Goal: Transaction & Acquisition: Purchase product/service

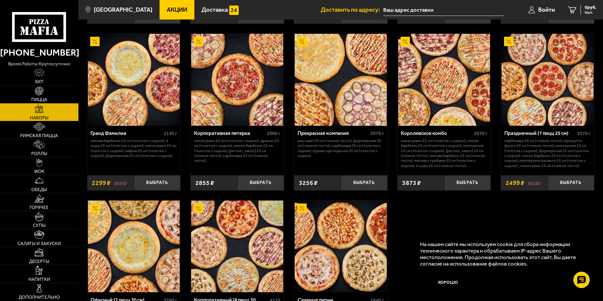
scroll to position [976, 0]
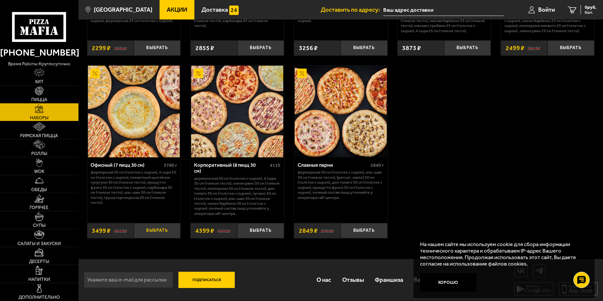
click at [151, 230] on button "Выбрать" at bounding box center [157, 230] width 47 height 15
click at [586, 9] on span "3499 руб." at bounding box center [587, 7] width 20 height 5
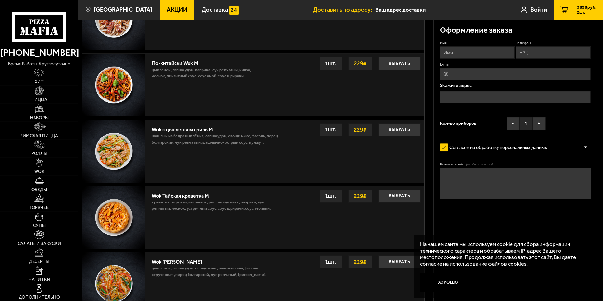
scroll to position [546, 0]
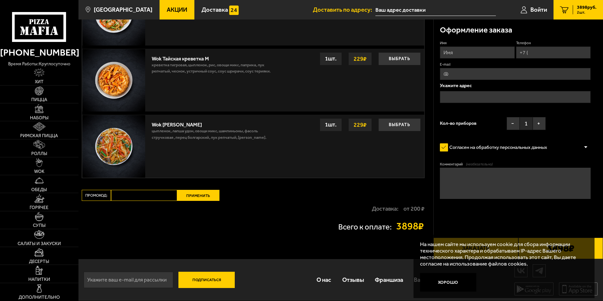
click at [155, 198] on input "Промокод:" at bounding box center [144, 195] width 66 height 11
paste input "maf5055"
type input "maf5055"
click at [203, 196] on button "Применить" at bounding box center [198, 195] width 42 height 11
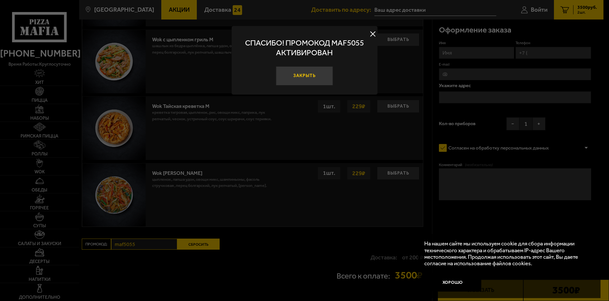
click at [309, 78] on button "Закрыть" at bounding box center [304, 75] width 57 height 19
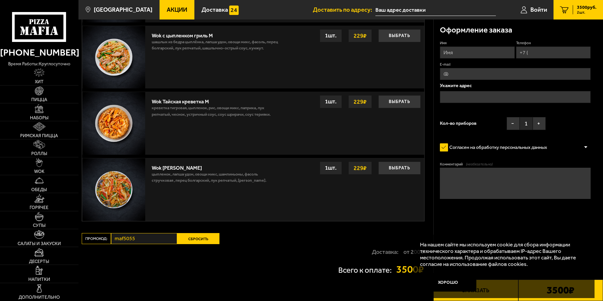
click at [455, 52] on input "Имя" at bounding box center [477, 53] width 75 height 12
type input "Нова"
click at [565, 53] on input "Телефон" at bounding box center [553, 53] width 75 height 12
type input "[PHONE_NUMBER]"
click at [523, 75] on input "E-mail" at bounding box center [515, 74] width 151 height 12
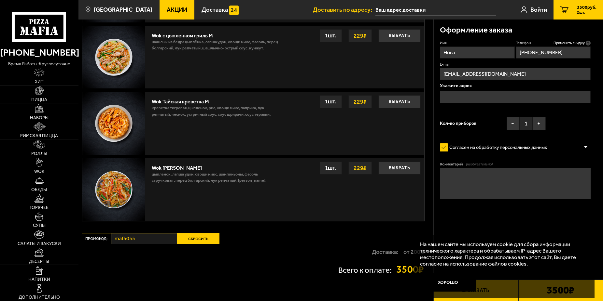
type input "[EMAIL_ADDRESS][DOMAIN_NAME]"
click at [500, 95] on input "text" at bounding box center [515, 97] width 151 height 12
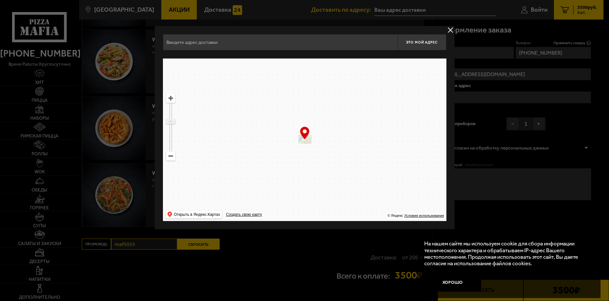
drag, startPoint x: 171, startPoint y: 111, endPoint x: 173, endPoint y: 121, distance: 10.9
click at [173, 121] on ymaps at bounding box center [170, 121] width 8 height 4
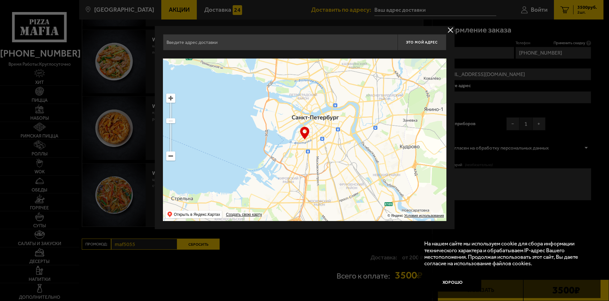
drag, startPoint x: 293, startPoint y: 167, endPoint x: 304, endPoint y: 148, distance: 22.1
click at [304, 148] on ymaps at bounding box center [304, 140] width 283 height 163
type input "[STREET_ADDRESS]"
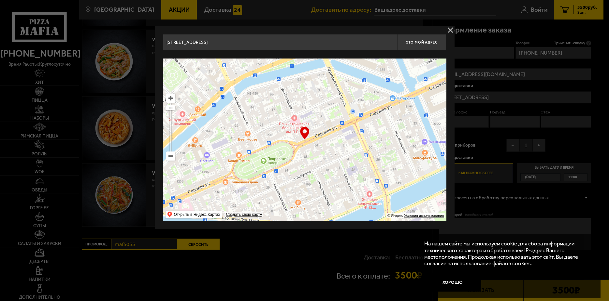
click at [171, 158] on ymaps at bounding box center [170, 156] width 8 height 8
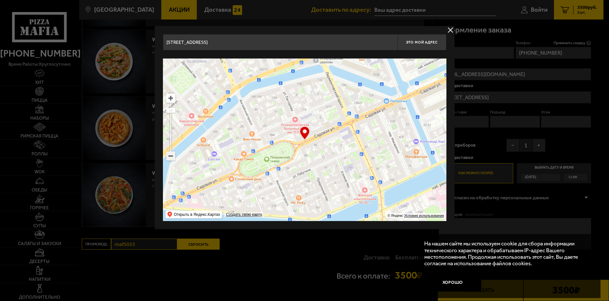
click at [171, 158] on ymaps at bounding box center [170, 156] width 8 height 8
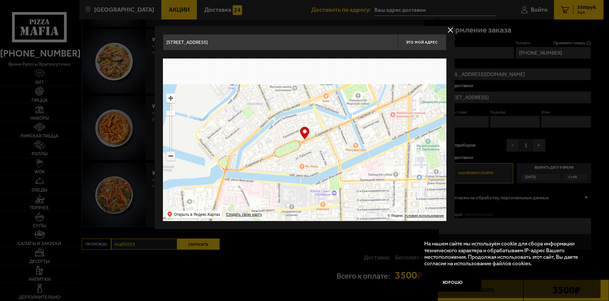
click at [171, 158] on ymaps at bounding box center [170, 156] width 8 height 8
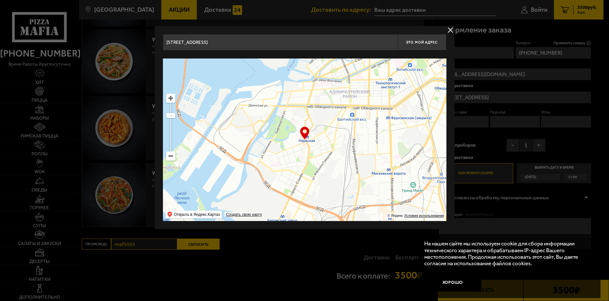
type input "площадь Стачек, 9"
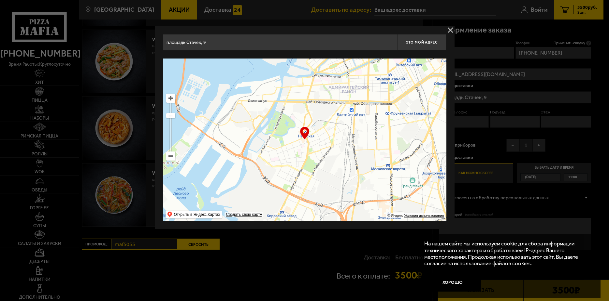
drag, startPoint x: 339, startPoint y: 174, endPoint x: 372, endPoint y: 104, distance: 77.9
click at [372, 104] on ymaps at bounding box center [304, 140] width 283 height 163
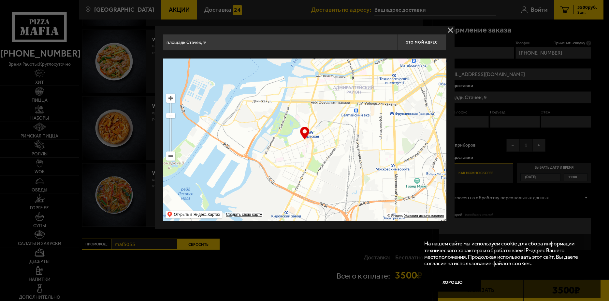
type input "[STREET_ADDRESS]"
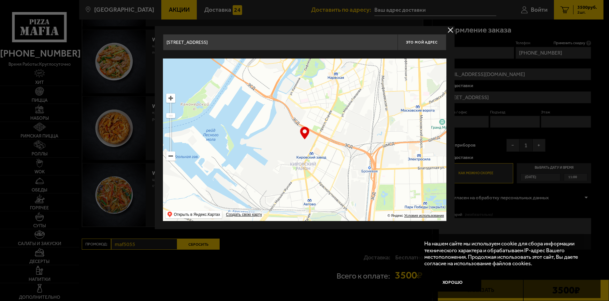
drag, startPoint x: 350, startPoint y: 178, endPoint x: 370, endPoint y: 129, distance: 53.0
click at [370, 129] on ymaps at bounding box center [304, 140] width 283 height 163
type input "[STREET_ADDRESS]"
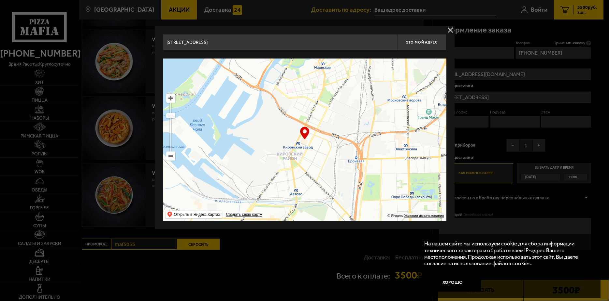
drag, startPoint x: 332, startPoint y: 162, endPoint x: 318, endPoint y: 152, distance: 16.7
click at [318, 152] on ymaps at bounding box center [304, 140] width 283 height 163
type input "[STREET_ADDRESS][PERSON_NAME]"
click at [170, 98] on ymaps at bounding box center [170, 98] width 8 height 8
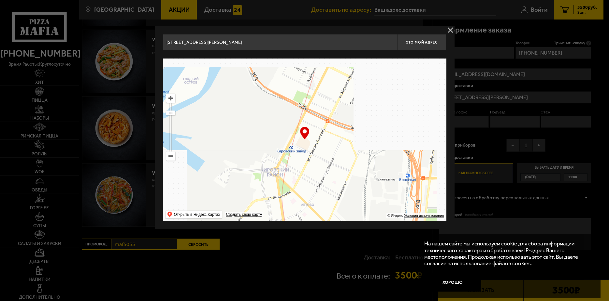
click at [170, 98] on ymaps at bounding box center [170, 98] width 8 height 8
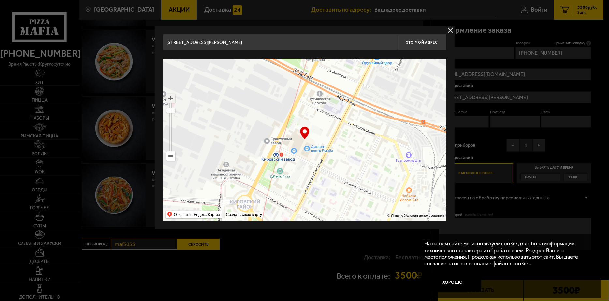
click at [170, 98] on ymaps at bounding box center [170, 98] width 8 height 8
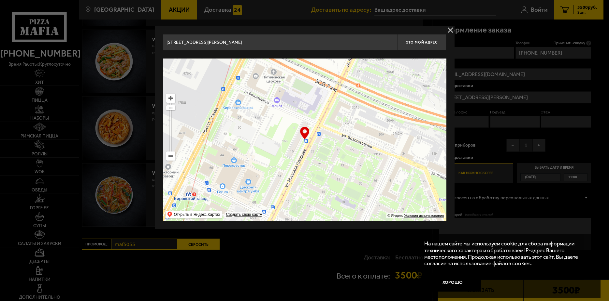
drag, startPoint x: 389, startPoint y: 169, endPoint x: 324, endPoint y: 195, distance: 70.0
click at [324, 195] on ymaps at bounding box center [304, 140] width 283 height 163
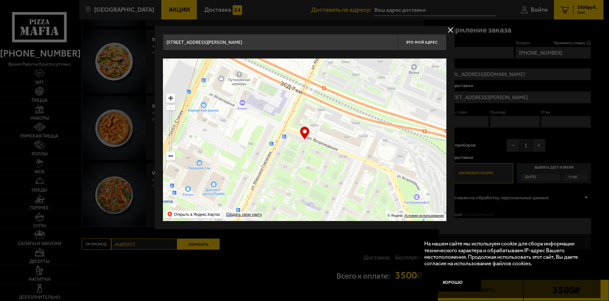
type input "[STREET_ADDRESS]"
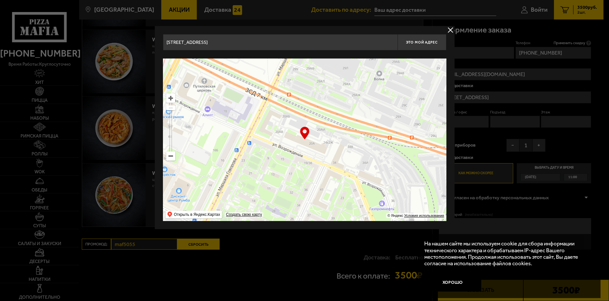
type input "[STREET_ADDRESS]"
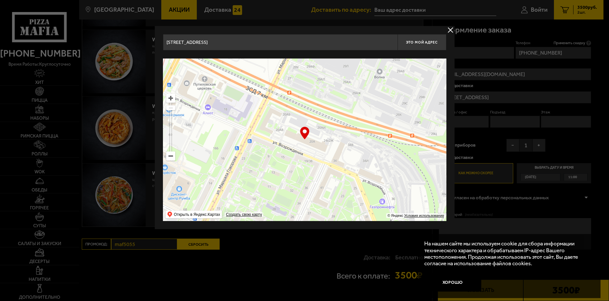
drag, startPoint x: 373, startPoint y: 144, endPoint x: 339, endPoint y: 149, distance: 34.8
click at [339, 149] on ymaps at bounding box center [304, 140] width 283 height 163
click at [305, 136] on div "… © Яндекс Условия использования Открыть в Яндекс.Картах Создать свою карту" at bounding box center [304, 140] width 283 height 163
click at [314, 143] on ymaps at bounding box center [304, 140] width 283 height 163
click at [422, 44] on span "Это мой адрес" at bounding box center [421, 42] width 31 height 4
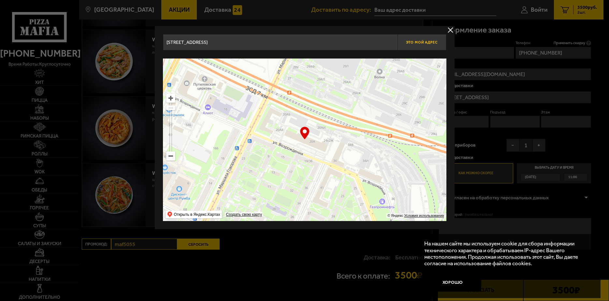
type input "[STREET_ADDRESS]"
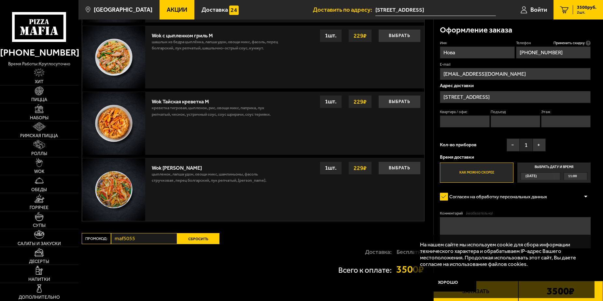
scroll to position [579, 0]
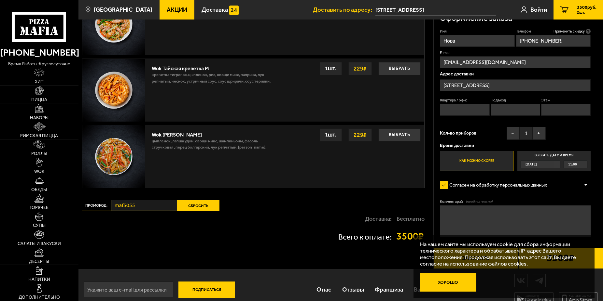
click at [450, 284] on button "Хорошо" at bounding box center [448, 282] width 57 height 19
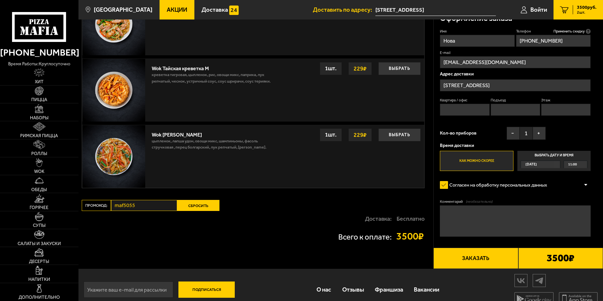
click at [504, 221] on textarea "Комментарий (необязательно)" at bounding box center [515, 221] width 151 height 31
type textarea "К нам на второй этаж подняться нельзя - пусть курьер зайдет на первый и позвони…"
click at [463, 115] on input "Квартира / офис" at bounding box center [464, 110] width 49 height 12
type input "2 этаж"
click at [498, 109] on input "Подъезд" at bounding box center [515, 110] width 49 height 12
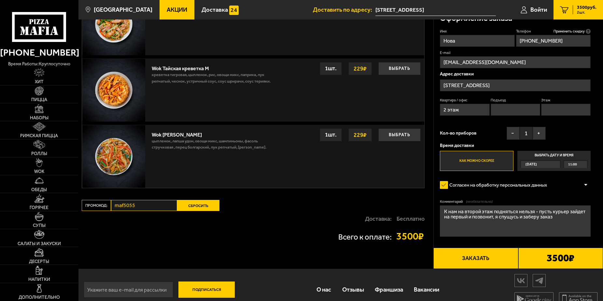
click at [503, 111] on input "Подъезд" at bounding box center [515, 110] width 49 height 12
click at [548, 112] on input "Этаж" at bounding box center [565, 110] width 49 height 12
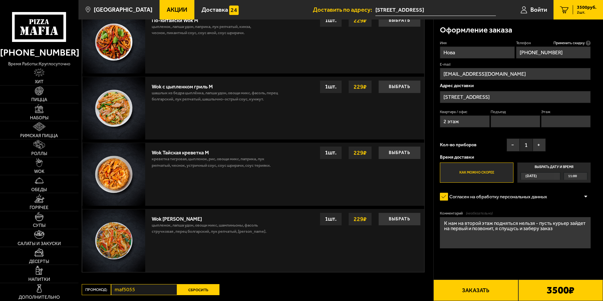
scroll to position [528, 0]
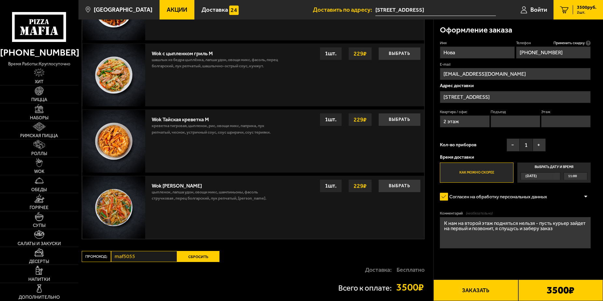
click at [496, 228] on textarea "К нам на второй этаж подняться нельзя - пусть курьер зайдет на первый и позвони…" at bounding box center [515, 232] width 151 height 31
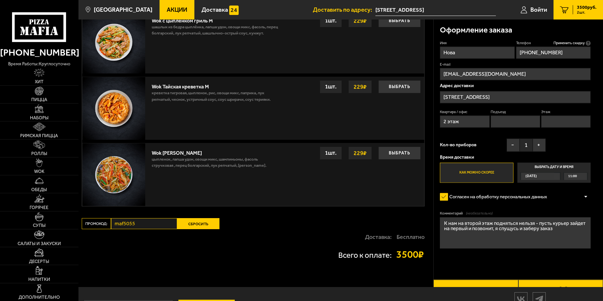
scroll to position [561, 0]
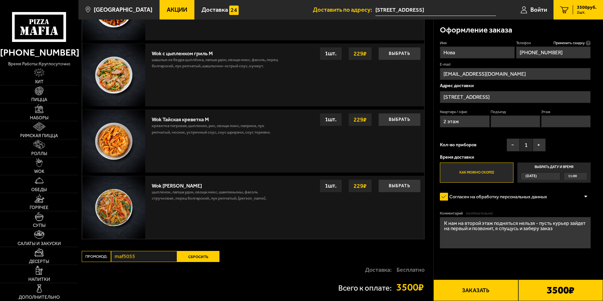
click at [486, 291] on button "Заказать" at bounding box center [475, 290] width 85 height 21
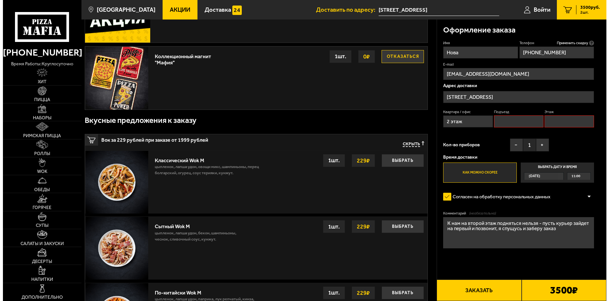
scroll to position [55, 0]
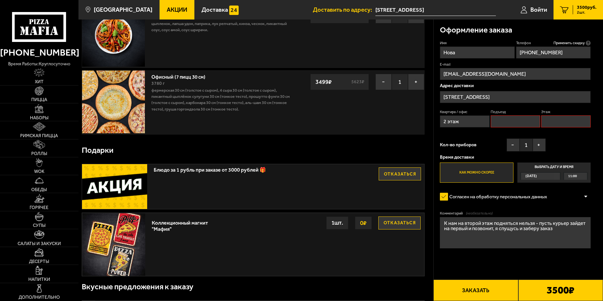
click at [513, 115] on fieldset "Подъезд" at bounding box center [515, 118] width 49 height 18
click at [507, 123] on input "Подъезд" at bounding box center [515, 122] width 49 height 12
type input "1"
click at [553, 120] on input "Этаж" at bounding box center [565, 122] width 49 height 12
drag, startPoint x: 557, startPoint y: 125, endPoint x: 534, endPoint y: 126, distance: 23.4
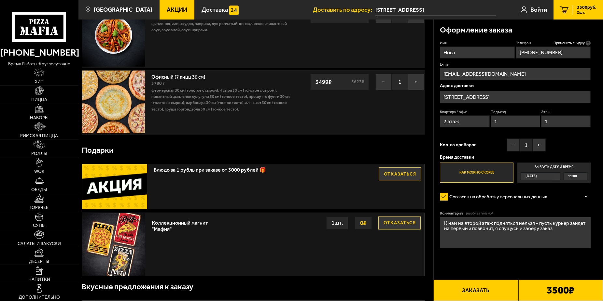
click at [541, 126] on input "1" at bounding box center [565, 122] width 49 height 12
type input "2"
click at [559, 138] on div "Имя Нова Телефон Применить скидку Вы будете зарегистрированы автоматически. [PH…" at bounding box center [515, 111] width 151 height 143
click at [462, 287] on button "Заказать" at bounding box center [475, 290] width 85 height 21
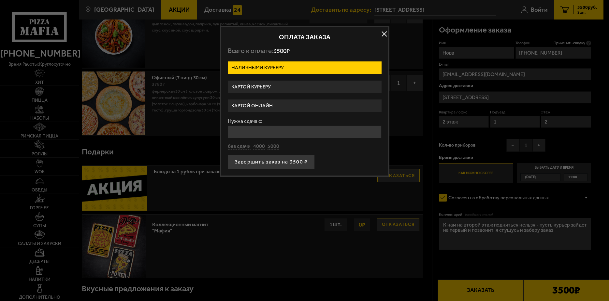
click at [267, 103] on label "Картой онлайн" at bounding box center [305, 106] width 154 height 13
click at [0, 0] on input "Картой онлайн" at bounding box center [0, 0] width 0 height 0
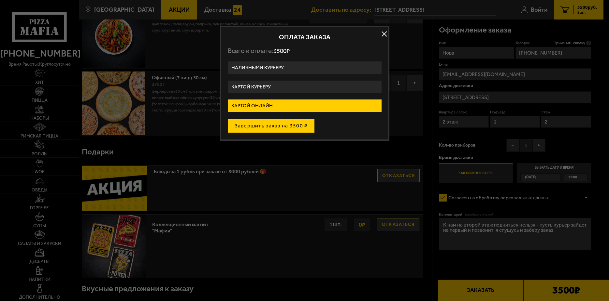
click at [273, 127] on button "Завершить заказ на 3500 ₽" at bounding box center [271, 126] width 87 height 14
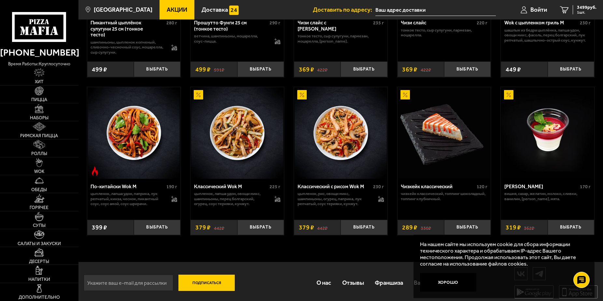
scroll to position [365, 0]
click at [164, 229] on button "Выбрать" at bounding box center [157, 227] width 47 height 15
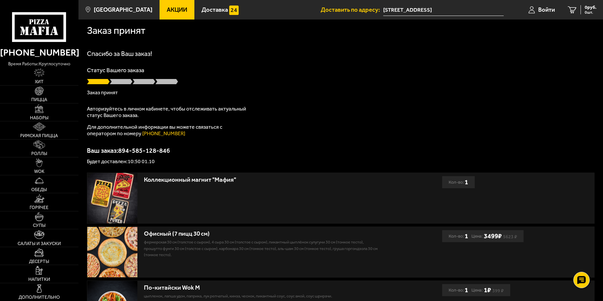
scroll to position [2, 0]
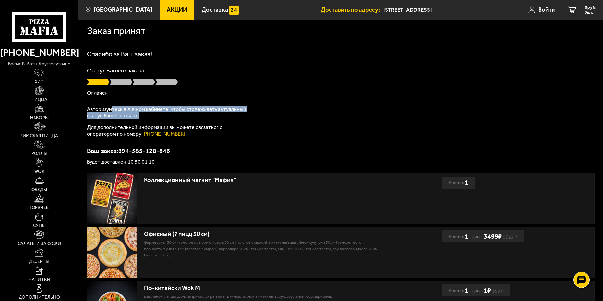
drag, startPoint x: 112, startPoint y: 111, endPoint x: 146, endPoint y: 119, distance: 34.9
click at [146, 119] on p "Авторизуйтесь в личном кабинете, чтобы отслеживать актуальный статус Вашего зак…" at bounding box center [168, 112] width 163 height 13
click at [129, 115] on p "Авторизуйтесь в личном кабинете, чтобы отслеживать актуальный статус Вашего зак…" at bounding box center [168, 112] width 163 height 13
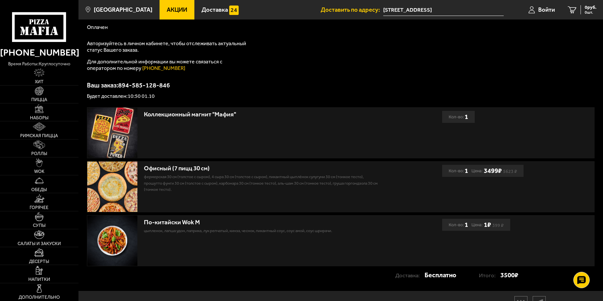
scroll to position [68, 0]
drag, startPoint x: 216, startPoint y: 114, endPoint x: 235, endPoint y: 117, distance: 19.1
click at [235, 117] on div "Коллекционный магнит "Мафия"" at bounding box center [263, 113] width 238 height 7
click at [233, 115] on div "Коллекционный магнит "Мафия"" at bounding box center [263, 113] width 238 height 7
drag, startPoint x: 222, startPoint y: 116, endPoint x: 233, endPoint y: 118, distance: 11.2
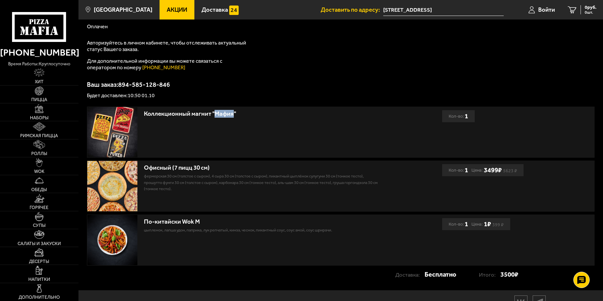
click at [233, 118] on div "Коллекционный магнит "Мафия"" at bounding box center [263, 113] width 238 height 7
click at [223, 115] on div "Коллекционный магнит "Мафия"" at bounding box center [263, 113] width 238 height 7
drag, startPoint x: 150, startPoint y: 115, endPoint x: 247, endPoint y: 119, distance: 96.8
click at [247, 119] on div "Коллекционный магнит "Мафия"" at bounding box center [263, 113] width 238 height 12
click at [221, 111] on div "Коллекционный магнит "Мафия"" at bounding box center [263, 113] width 238 height 7
